Goal: Information Seeking & Learning: Learn about a topic

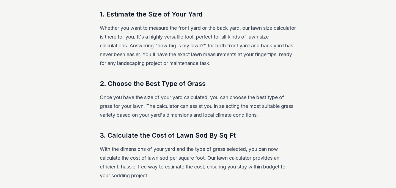
scroll to position [561, 0]
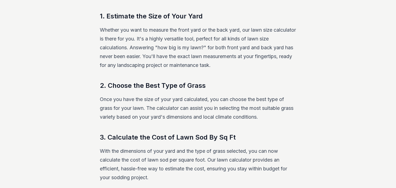
scroll to position [570, 0]
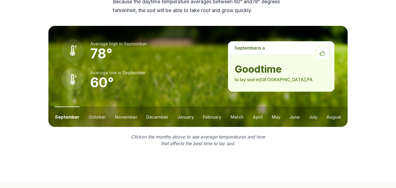
scroll to position [797, 0]
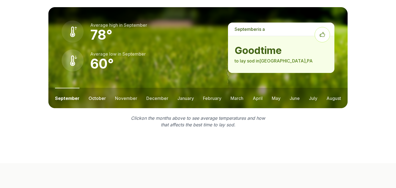
click at [99, 95] on button "october" at bounding box center [96, 98] width 17 height 20
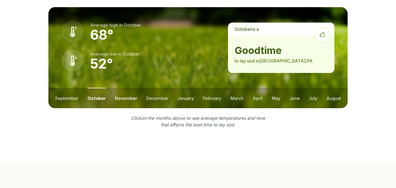
click at [118, 88] on button "november" at bounding box center [126, 98] width 22 height 20
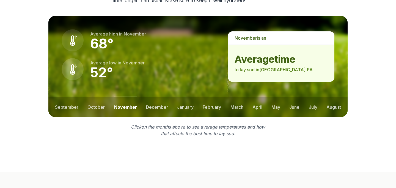
scroll to position [806, 0]
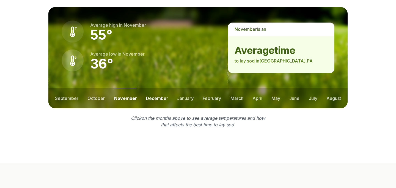
click at [154, 90] on button "december" at bounding box center [157, 98] width 22 height 20
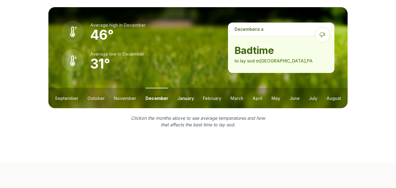
click at [190, 90] on button "january" at bounding box center [185, 98] width 16 height 20
click at [221, 88] on ul "september october november december january february march april may june july …" at bounding box center [197, 98] width 299 height 20
click at [211, 89] on button "february" at bounding box center [212, 98] width 18 height 20
click at [232, 88] on button "march" at bounding box center [237, 98] width 13 height 20
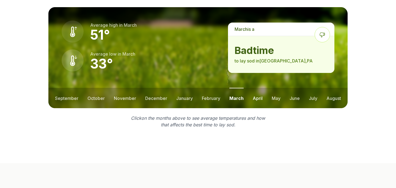
click at [259, 88] on button "april" at bounding box center [258, 98] width 10 height 20
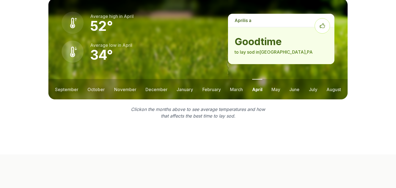
scroll to position [797, 0]
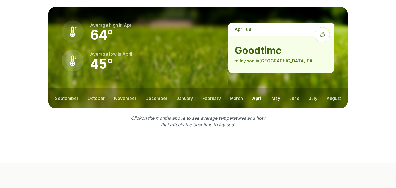
click at [275, 89] on button "may" at bounding box center [275, 98] width 9 height 20
click at [292, 89] on button "june" at bounding box center [294, 98] width 10 height 20
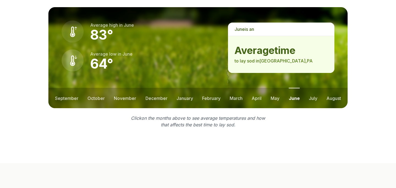
click at [318, 88] on ul "september october november december january february march april may june july …" at bounding box center [197, 98] width 299 height 20
click at [314, 88] on button "july" at bounding box center [313, 98] width 9 height 20
click at [339, 88] on button "august" at bounding box center [333, 98] width 15 height 20
click at [67, 88] on button "september" at bounding box center [66, 98] width 23 height 20
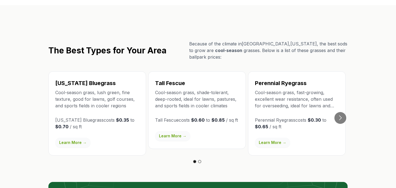
scroll to position [957, 0]
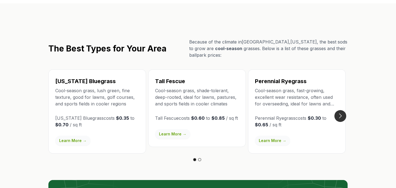
click at [342, 110] on button "Go to next slide" at bounding box center [340, 116] width 12 height 12
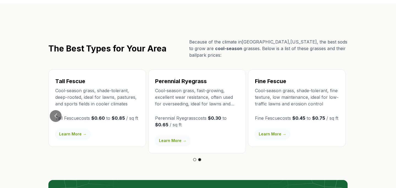
click at [175, 135] on link "Learn More →" at bounding box center [172, 140] width 35 height 10
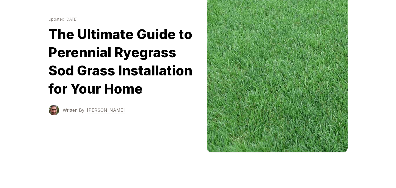
scroll to position [59, 0]
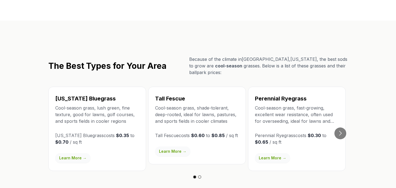
scroll to position [918, 0]
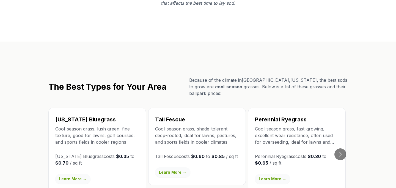
click at [68, 174] on link "Learn More →" at bounding box center [72, 179] width 35 height 10
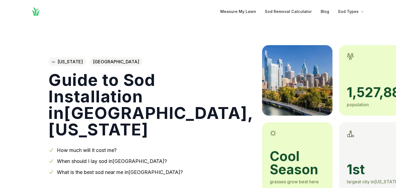
scroll to position [918, 0]
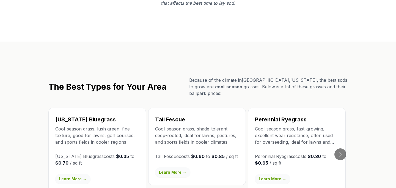
click at [278, 174] on link "Learn More →" at bounding box center [272, 179] width 35 height 10
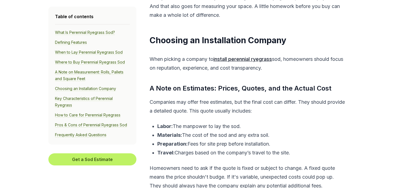
scroll to position [2057, 0]
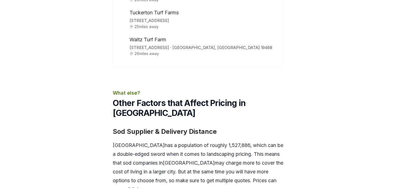
scroll to position [918, 0]
